Goal: Information Seeking & Learning: Compare options

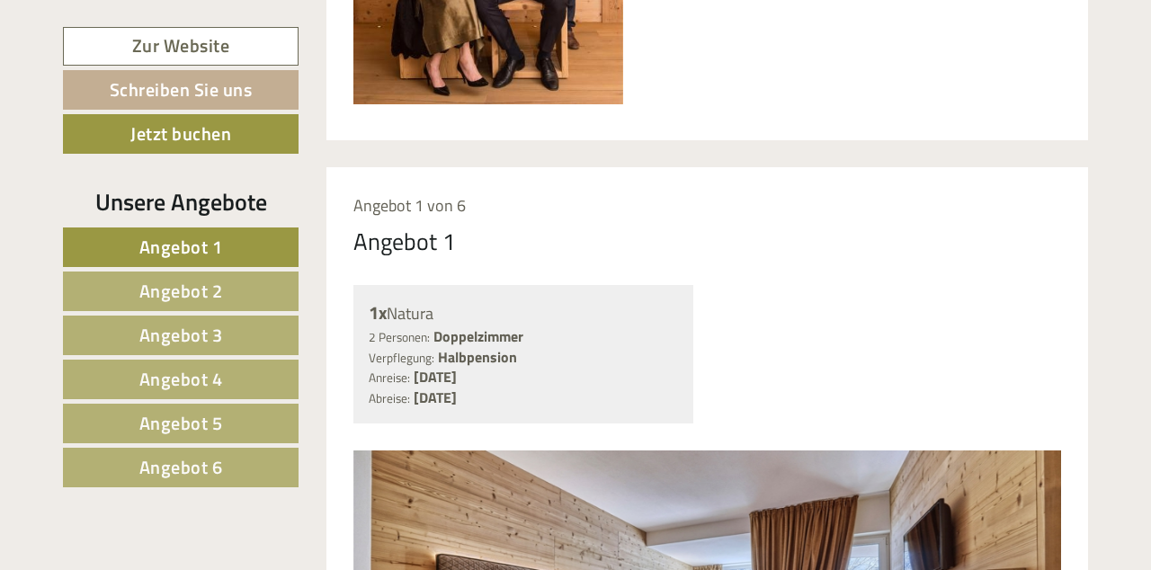
scroll to position [1174, 0]
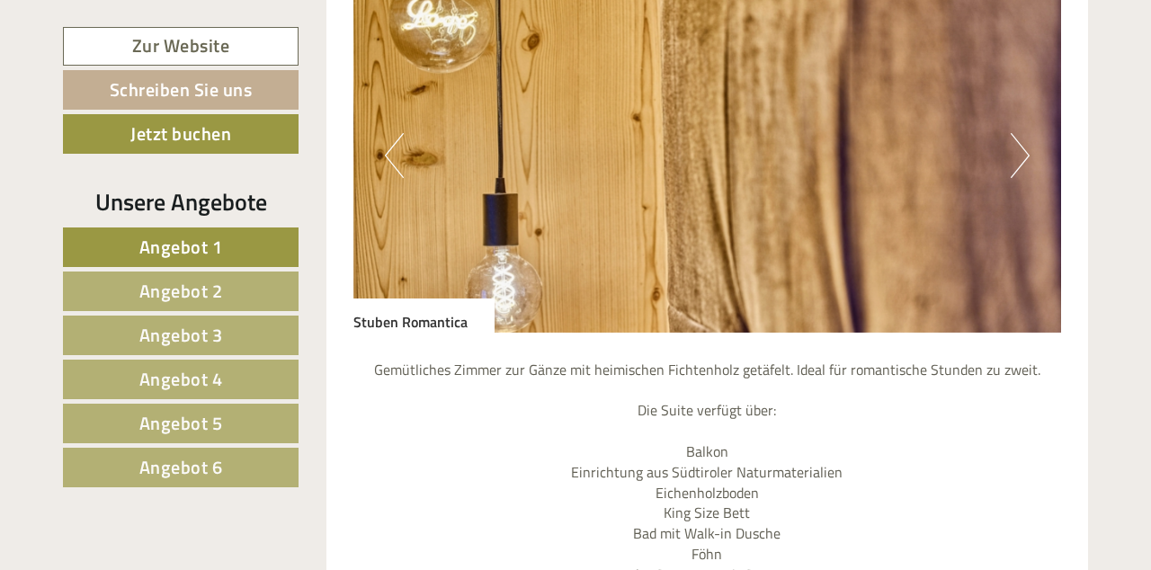
scroll to position [3134, 0]
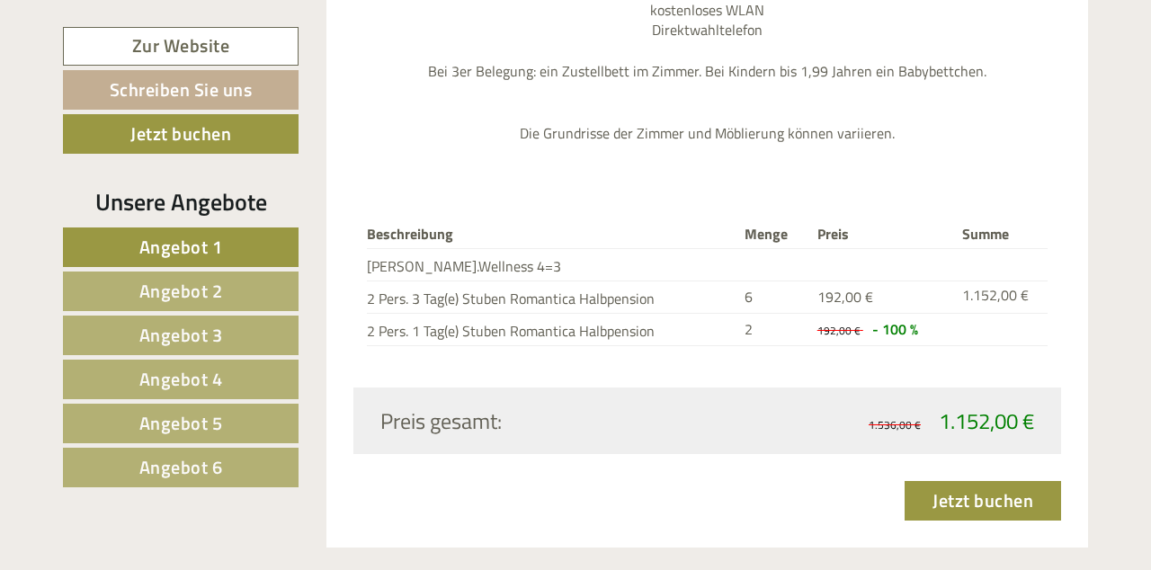
click at [174, 284] on span "Angebot 2" at bounding box center [181, 291] width 84 height 28
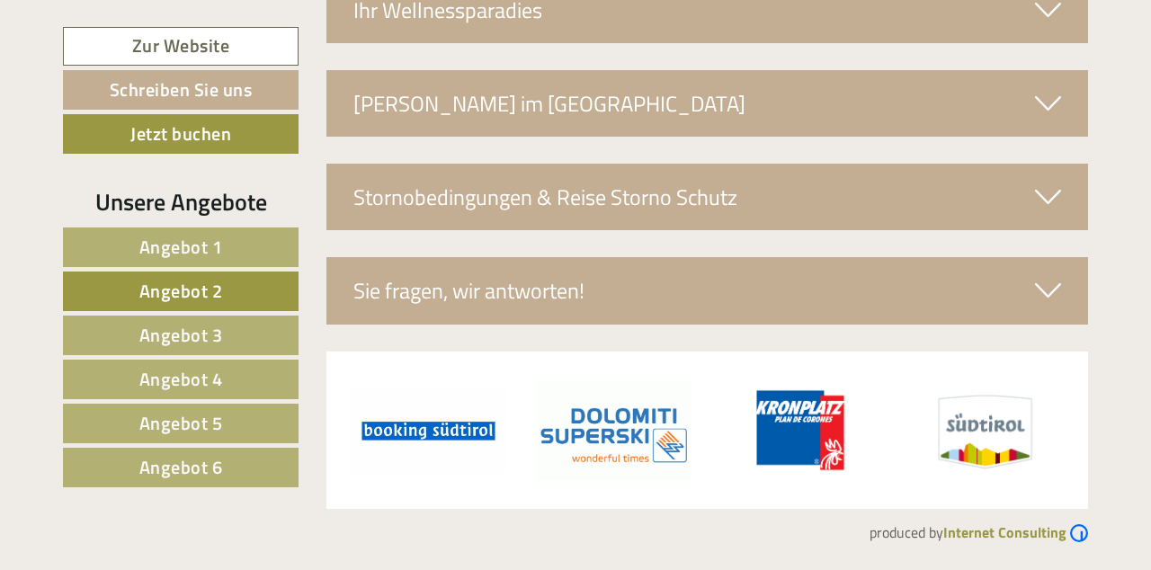
scroll to position [1305, 0]
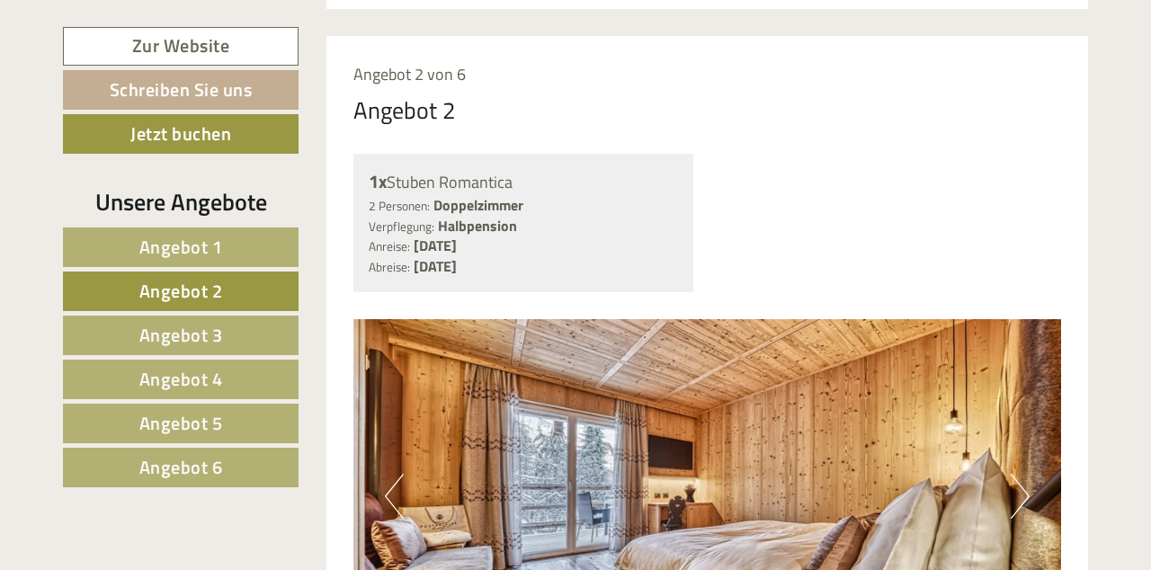
click at [189, 335] on span "Angebot 3" at bounding box center [181, 335] width 84 height 28
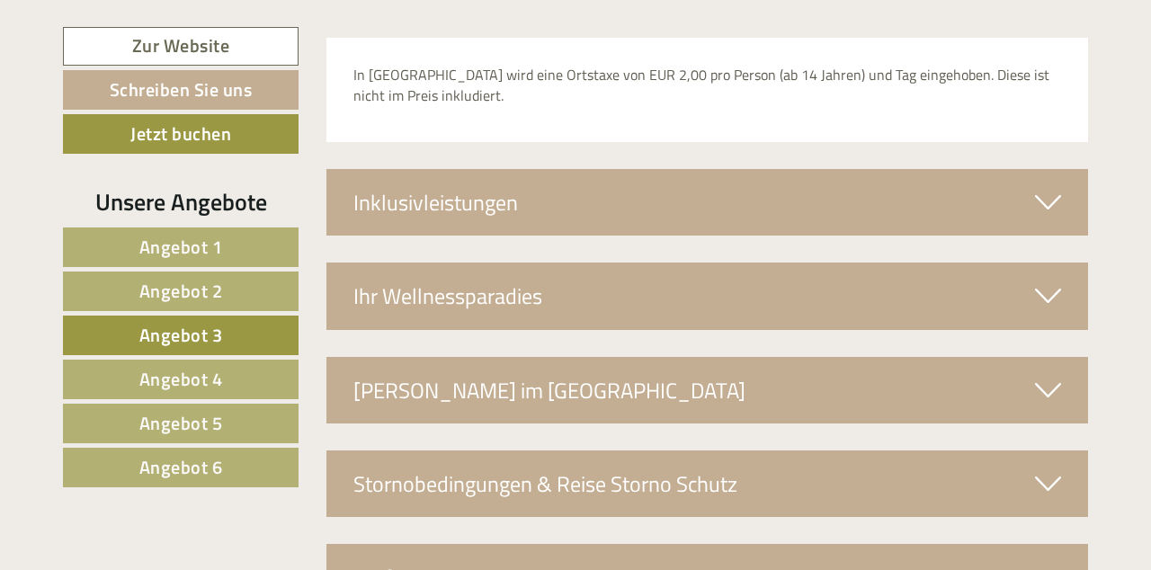
scroll to position [2925, 0]
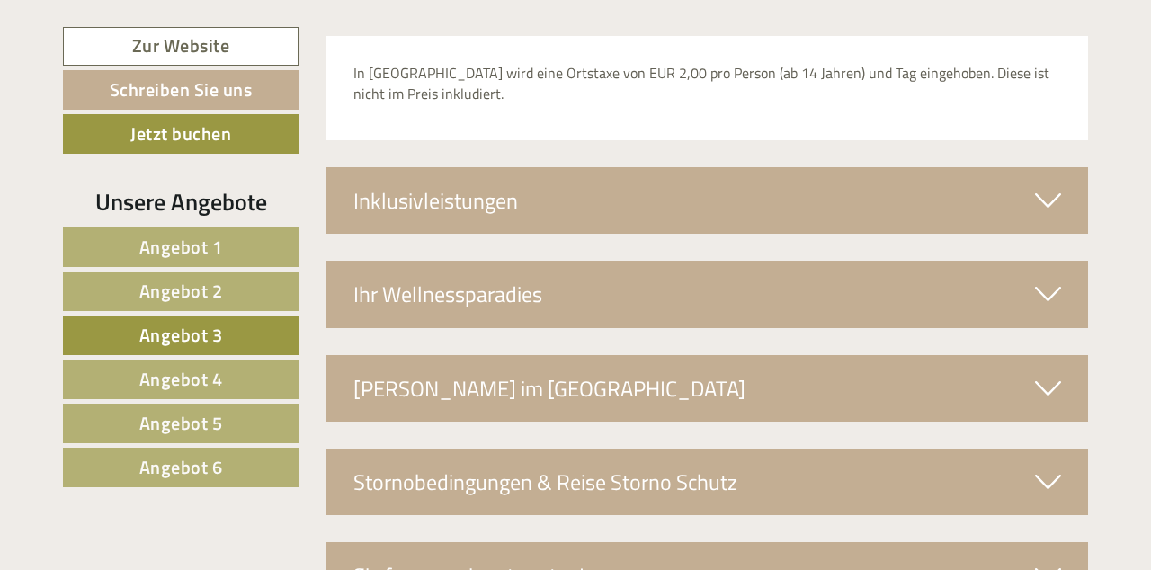
click at [221, 387] on span "Angebot 4" at bounding box center [181, 379] width 84 height 28
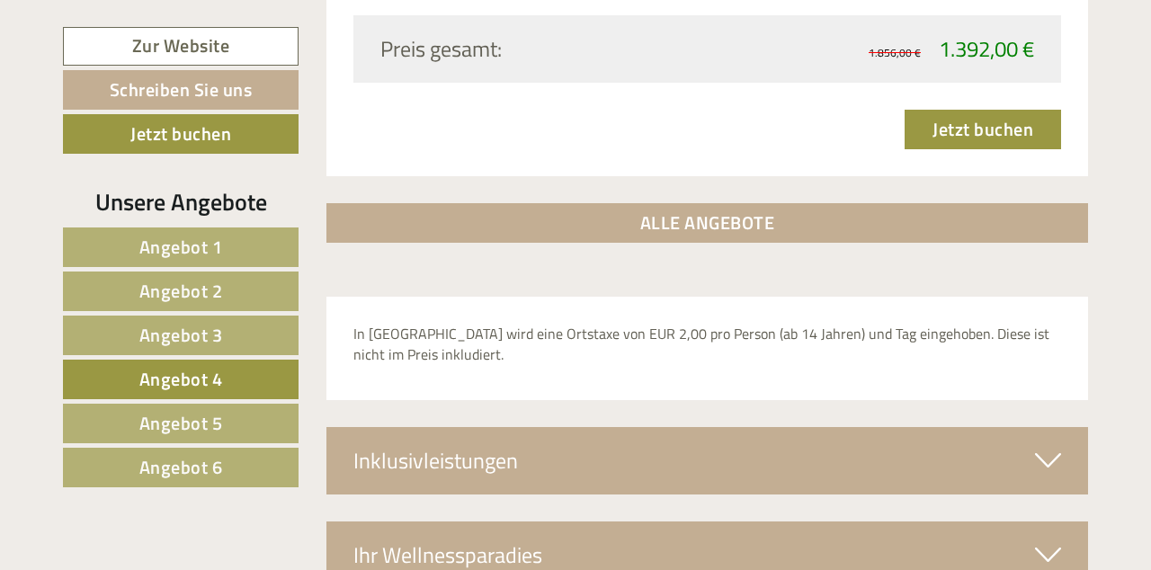
scroll to position [2751, 0]
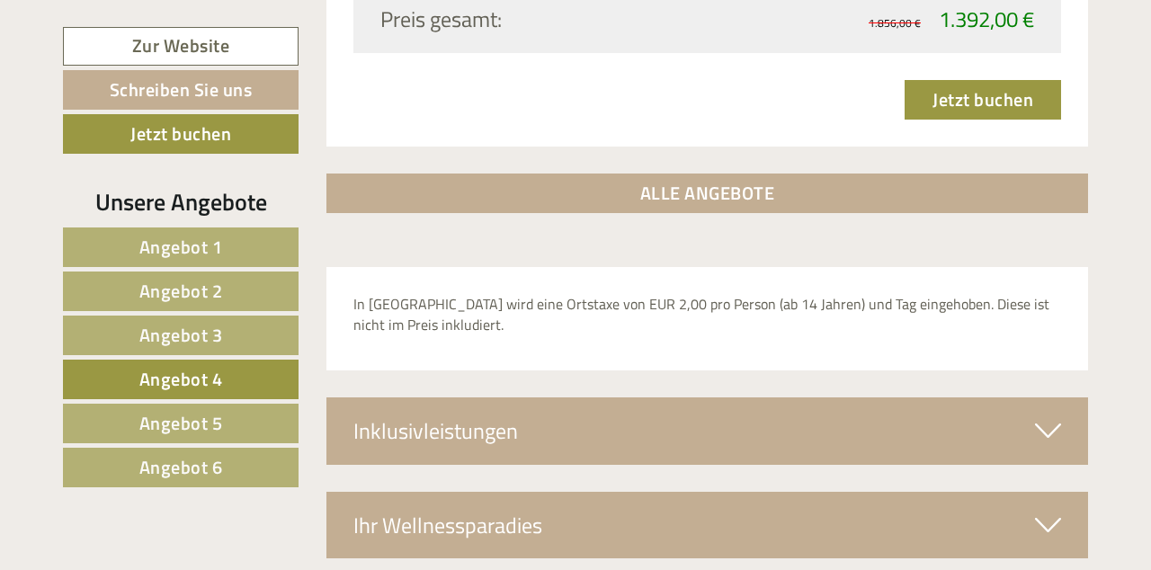
click at [198, 428] on span "Angebot 5" at bounding box center [181, 423] width 84 height 28
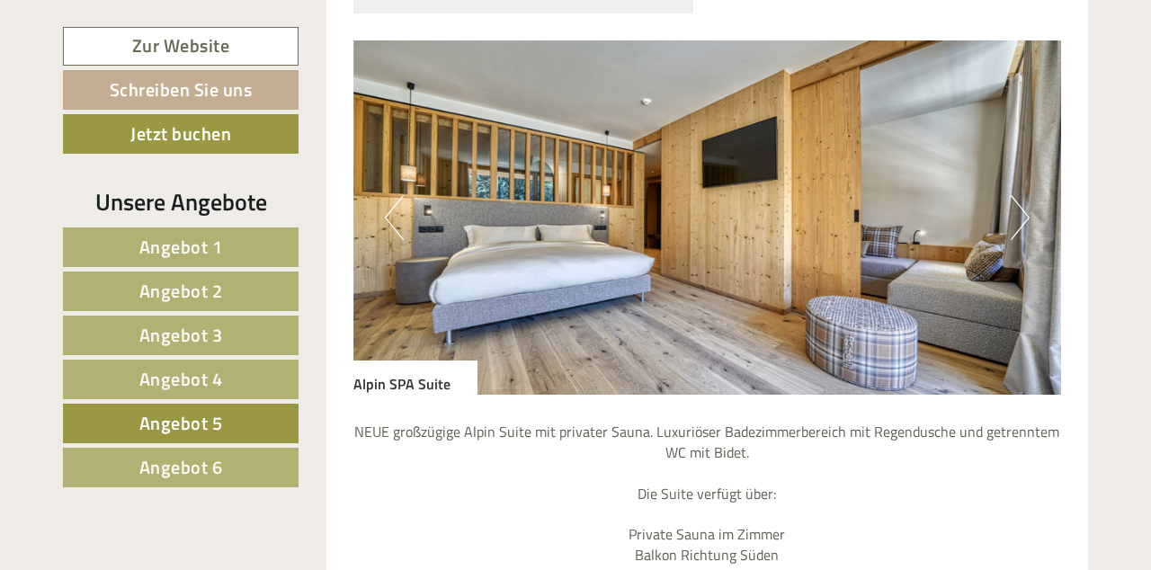
scroll to position [1582, 0]
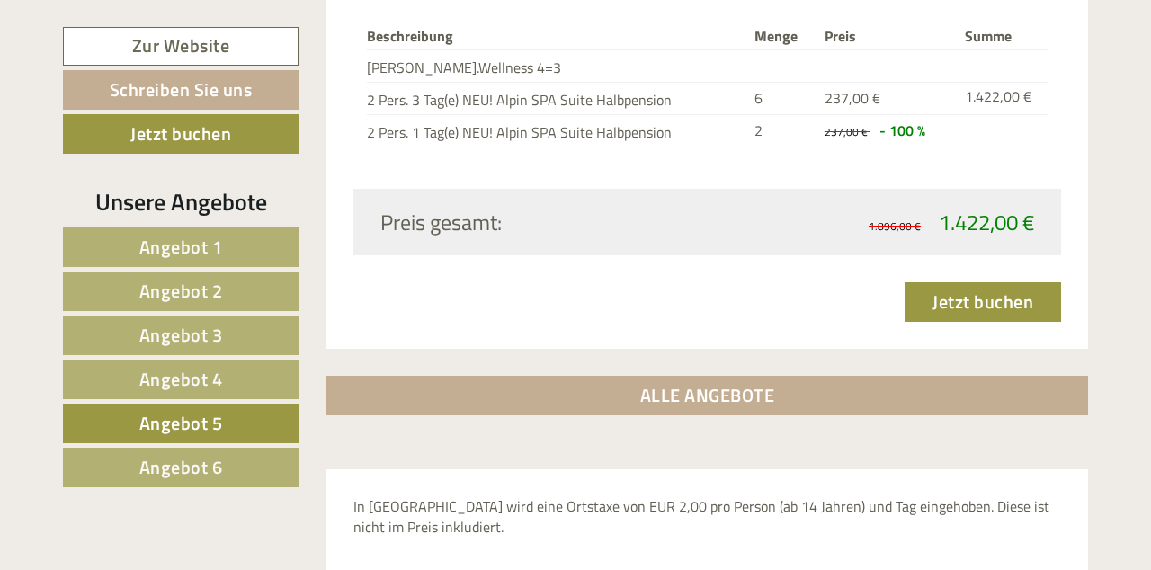
click at [219, 481] on link "Angebot 6" at bounding box center [181, 468] width 236 height 40
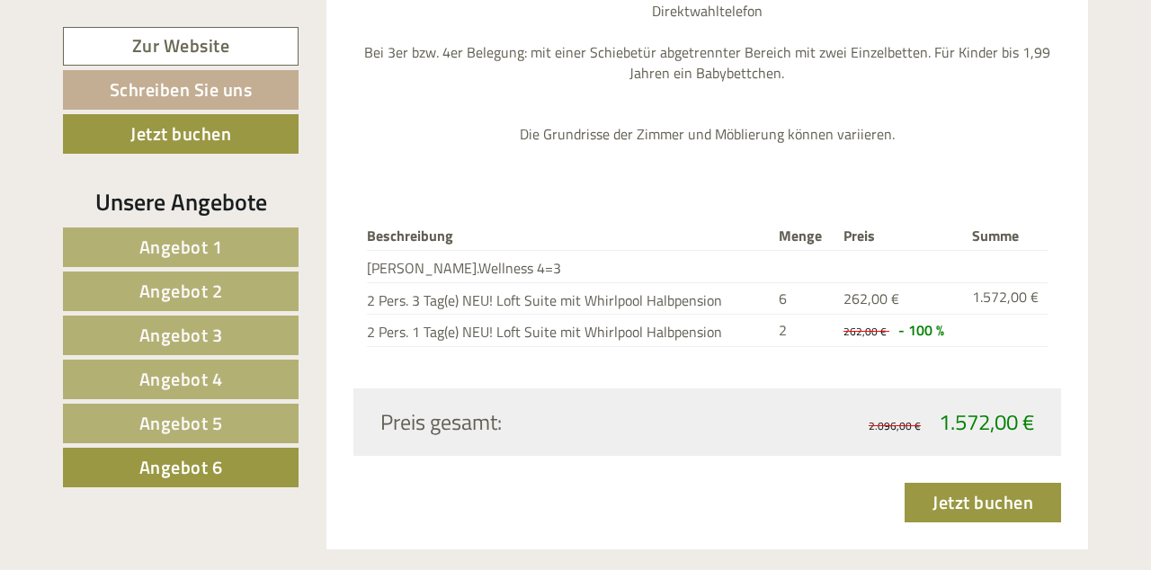
scroll to position [2399, 0]
